Goal: Find contact information: Find contact information

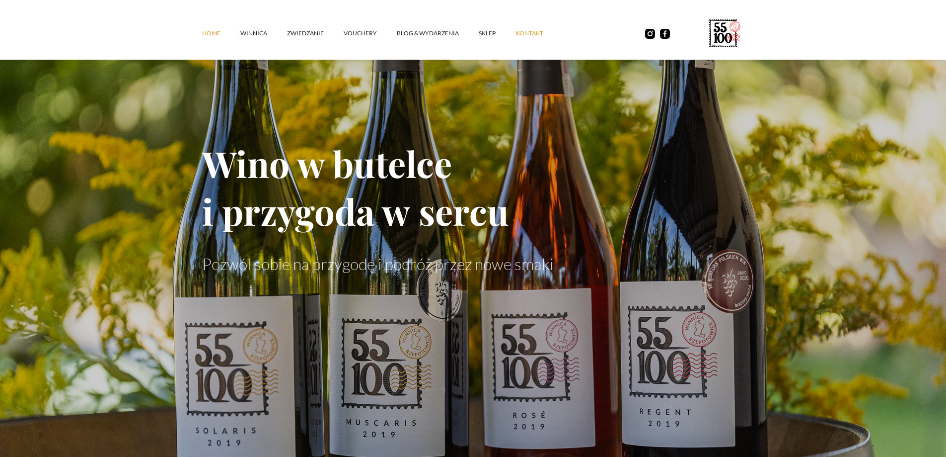
click at [526, 34] on link "kontakt" at bounding box center [540, 33] width 48 height 30
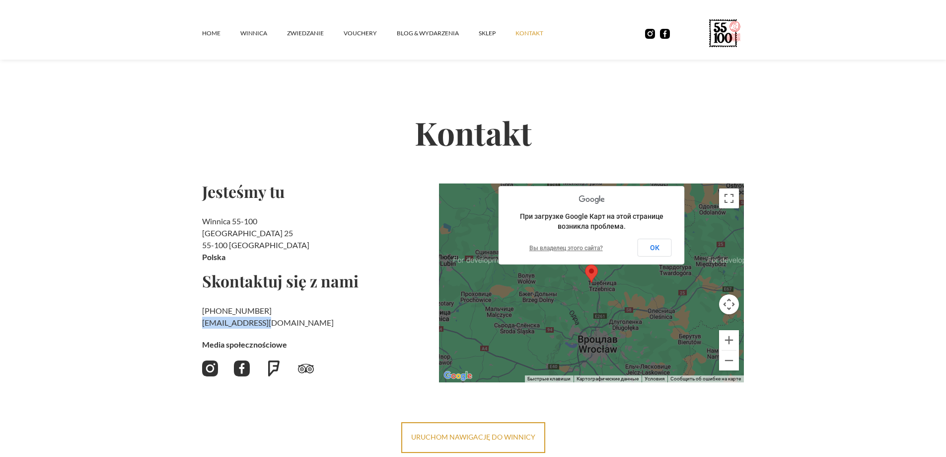
drag, startPoint x: 275, startPoint y: 319, endPoint x: 203, endPoint y: 323, distance: 72.7
click at [203, 323] on h2 "[PHONE_NUMBER] ‍ [EMAIL_ADDRESS][DOMAIN_NAME]" at bounding box center [316, 317] width 229 height 24
copy link "[EMAIL_ADDRESS][DOMAIN_NAME]"
